Goal: Information Seeking & Learning: Learn about a topic

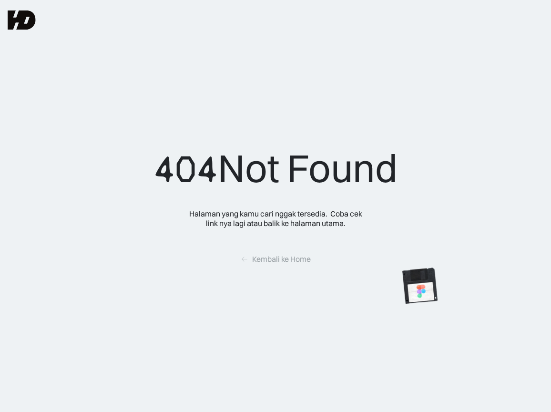
click at [31, 13] on img at bounding box center [22, 19] width 28 height 19
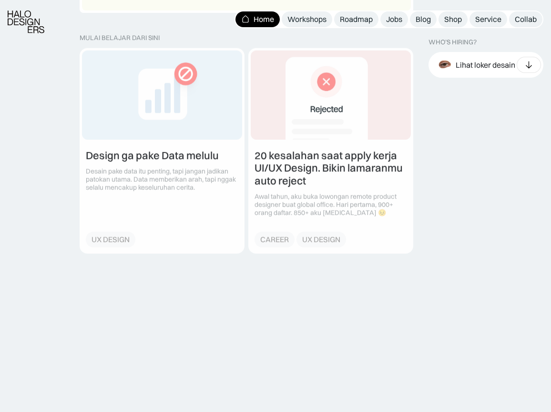
scroll to position [1171, 0]
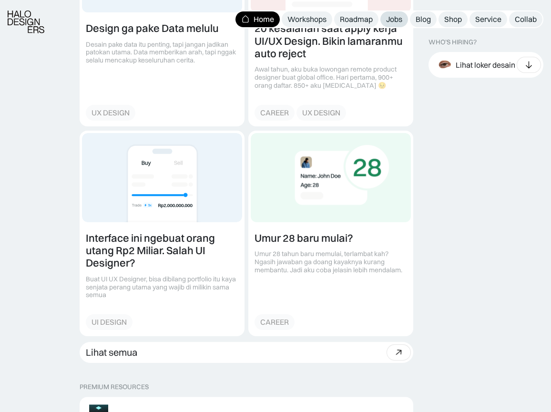
click at [392, 19] on div "Jobs" at bounding box center [394, 19] width 16 height 10
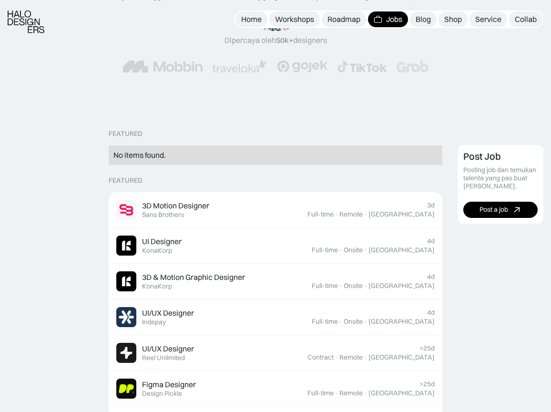
scroll to position [137, 0]
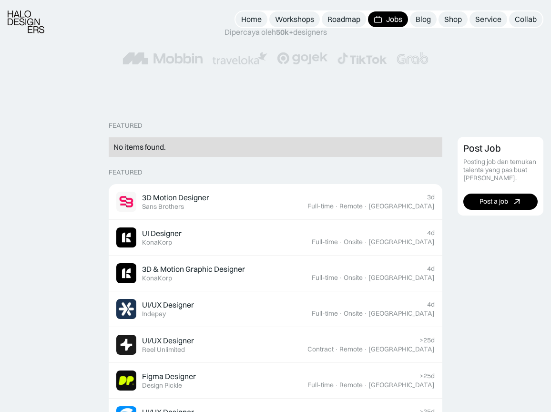
click at [187, 148] on div "No items found." at bounding box center [275, 147] width 324 height 10
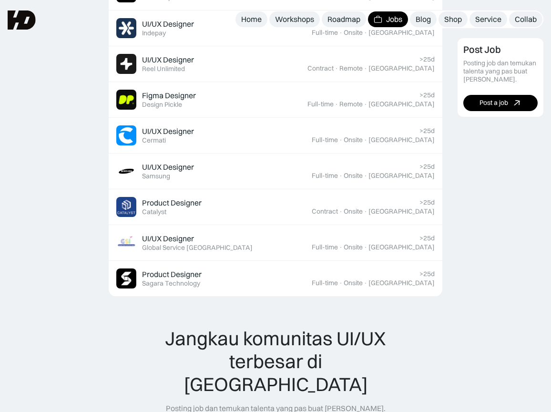
scroll to position [417, 0]
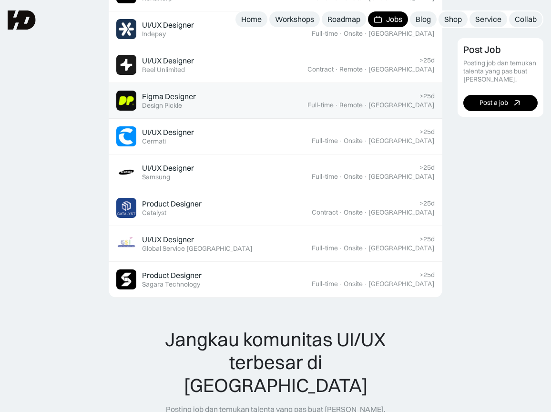
click at [237, 94] on div "Figma Designer Featured Design Pickle" at bounding box center [211, 101] width 191 height 20
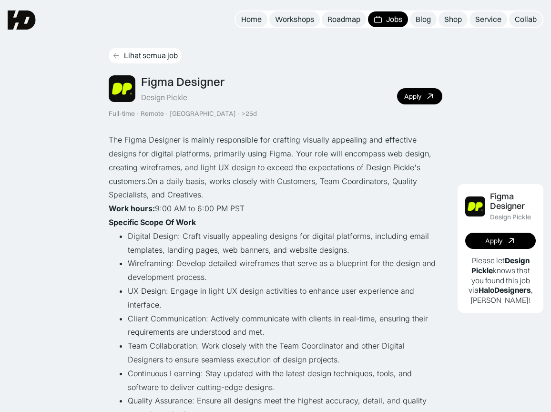
click at [119, 56] on icon at bounding box center [116, 55] width 8 height 8
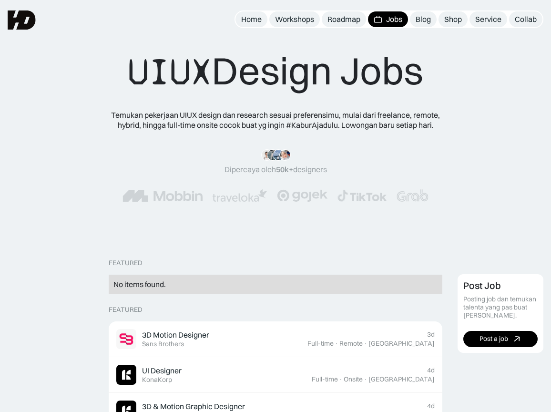
click at [276, 285] on div "No items found." at bounding box center [275, 284] width 324 height 10
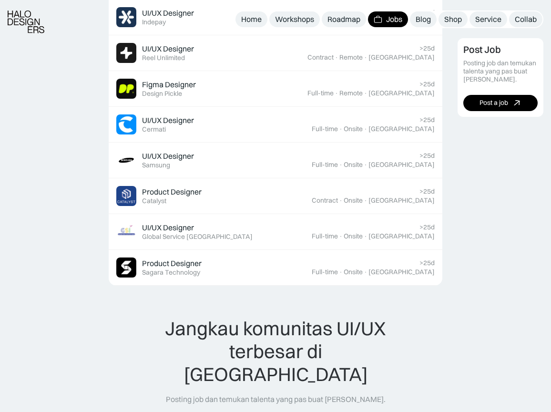
scroll to position [437, 0]
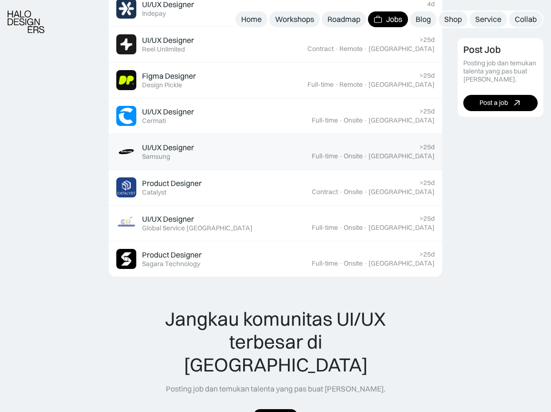
click at [258, 146] on div "UI/UX Designer Featured Samsung" at bounding box center [213, 151] width 195 height 20
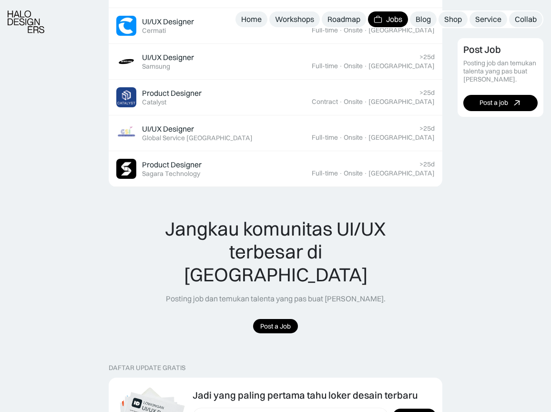
scroll to position [530, 0]
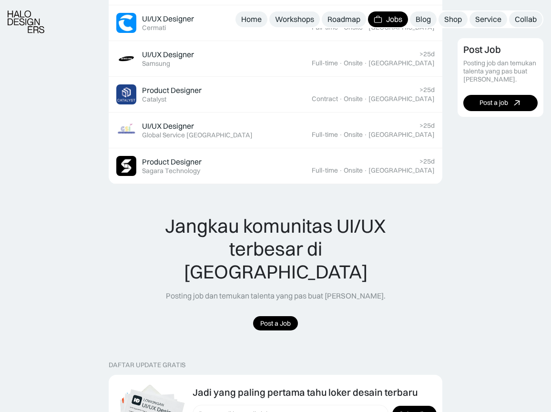
click at [384, 19] on link "Jobs" at bounding box center [388, 19] width 40 height 16
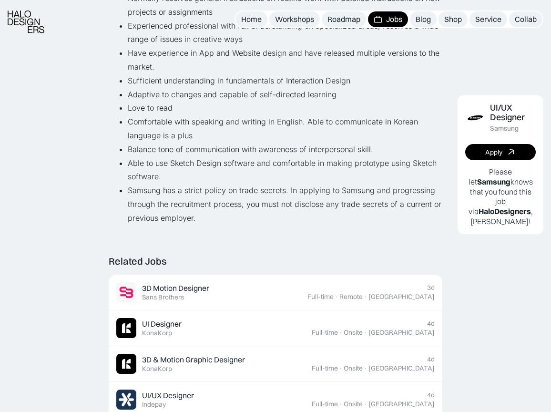
scroll to position [554, 0]
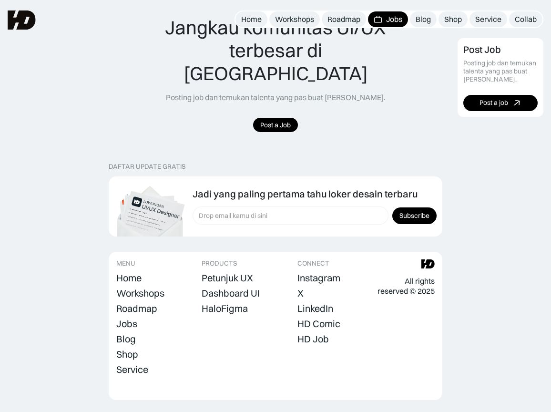
scroll to position [728, 0]
click at [130, 318] on div "Jobs" at bounding box center [126, 323] width 21 height 11
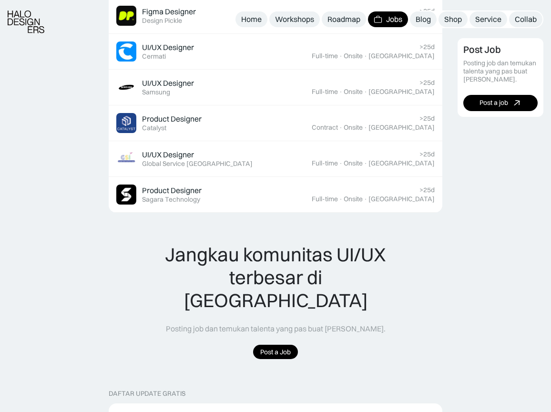
scroll to position [509, 0]
